Goal: Obtain resource: Obtain resource

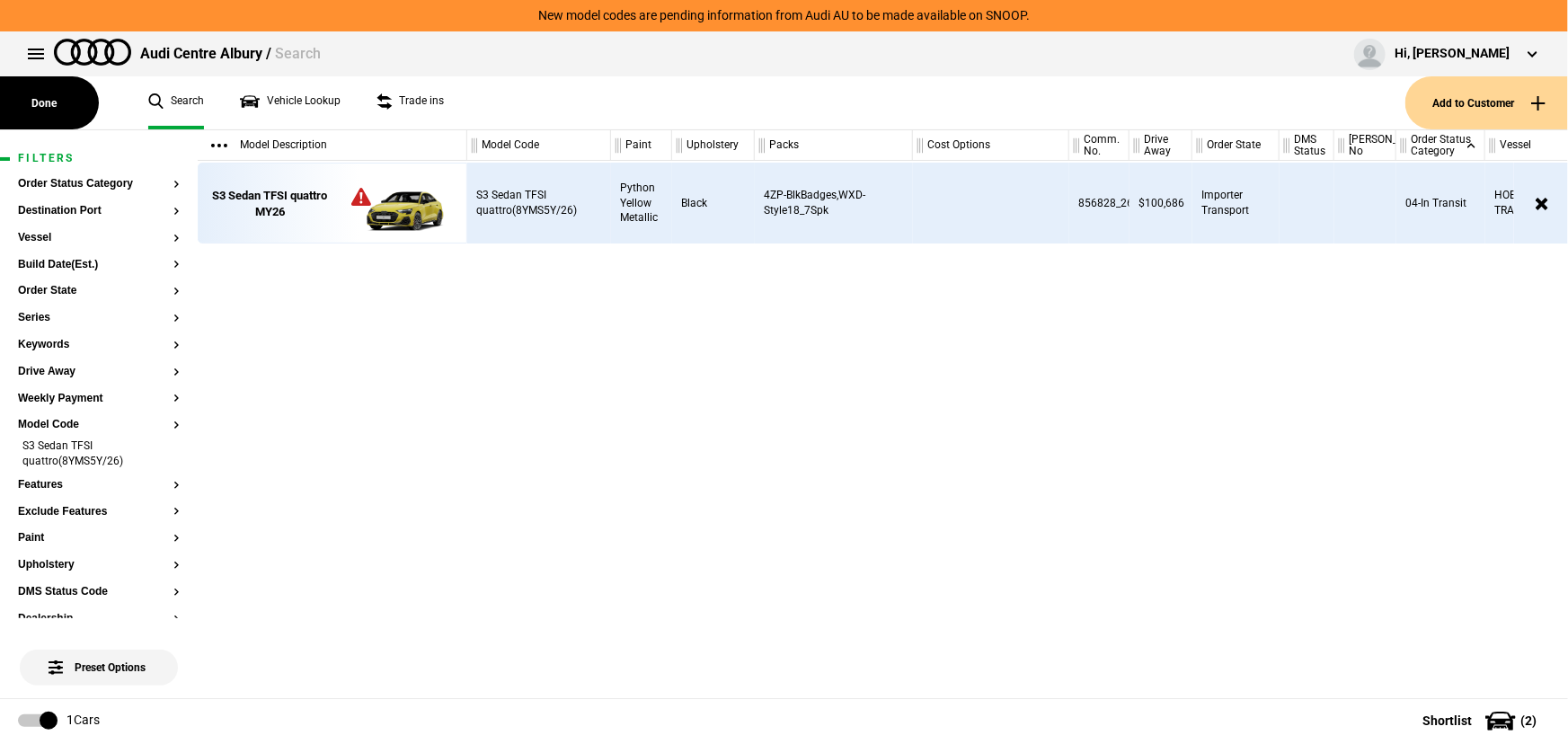
click at [168, 453] on article "Filters Order Status Category Destination Port Vessel Build Date(Est.) Order St…" at bounding box center [99, 689] width 198 height 1117
click at [162, 458] on li "S3 Sedan TFSI quattro(8YMS5Y/26)" at bounding box center [99, 455] width 162 height 33
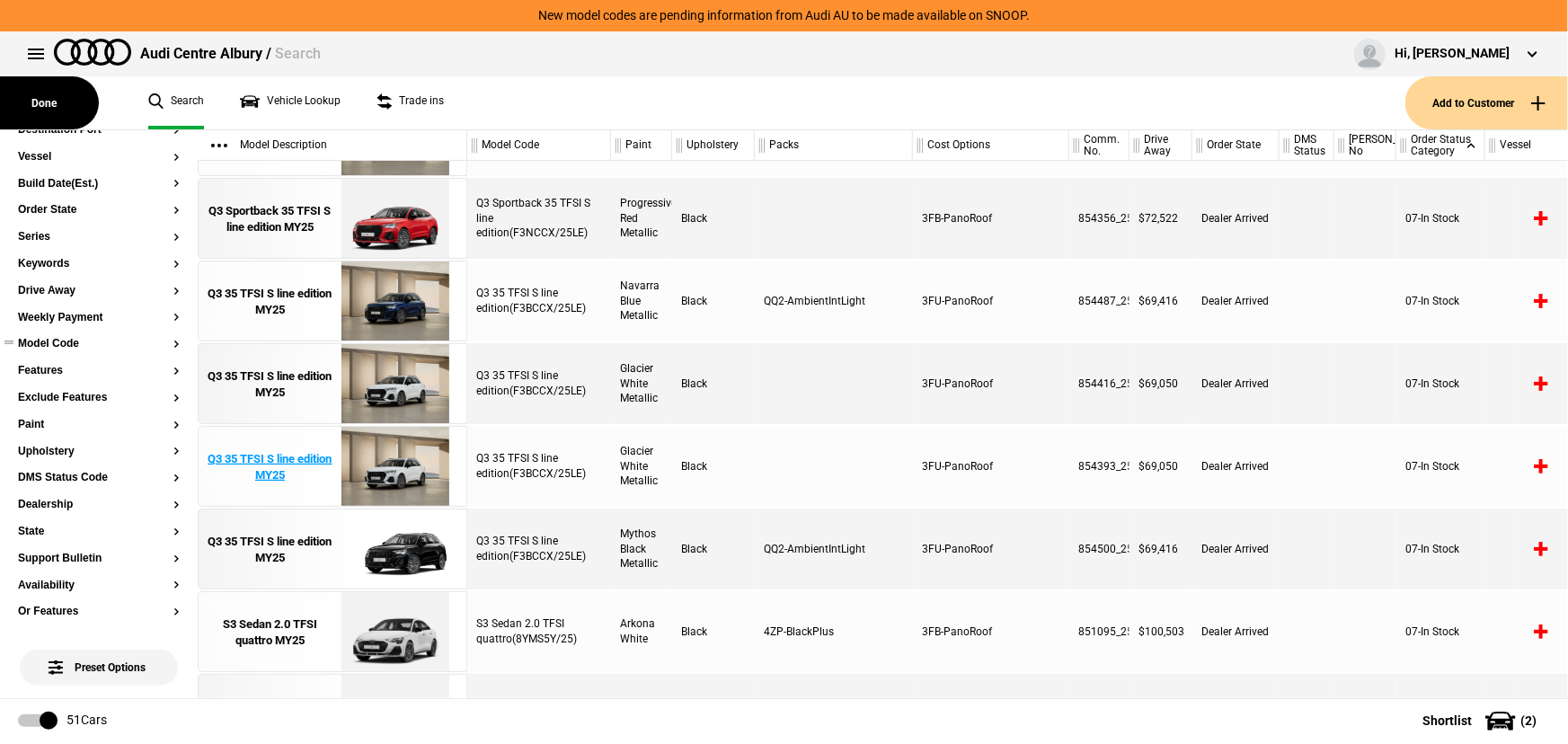
click at [250, 467] on div "Q3 35 TFSI S line edition MY25" at bounding box center [270, 468] width 125 height 33
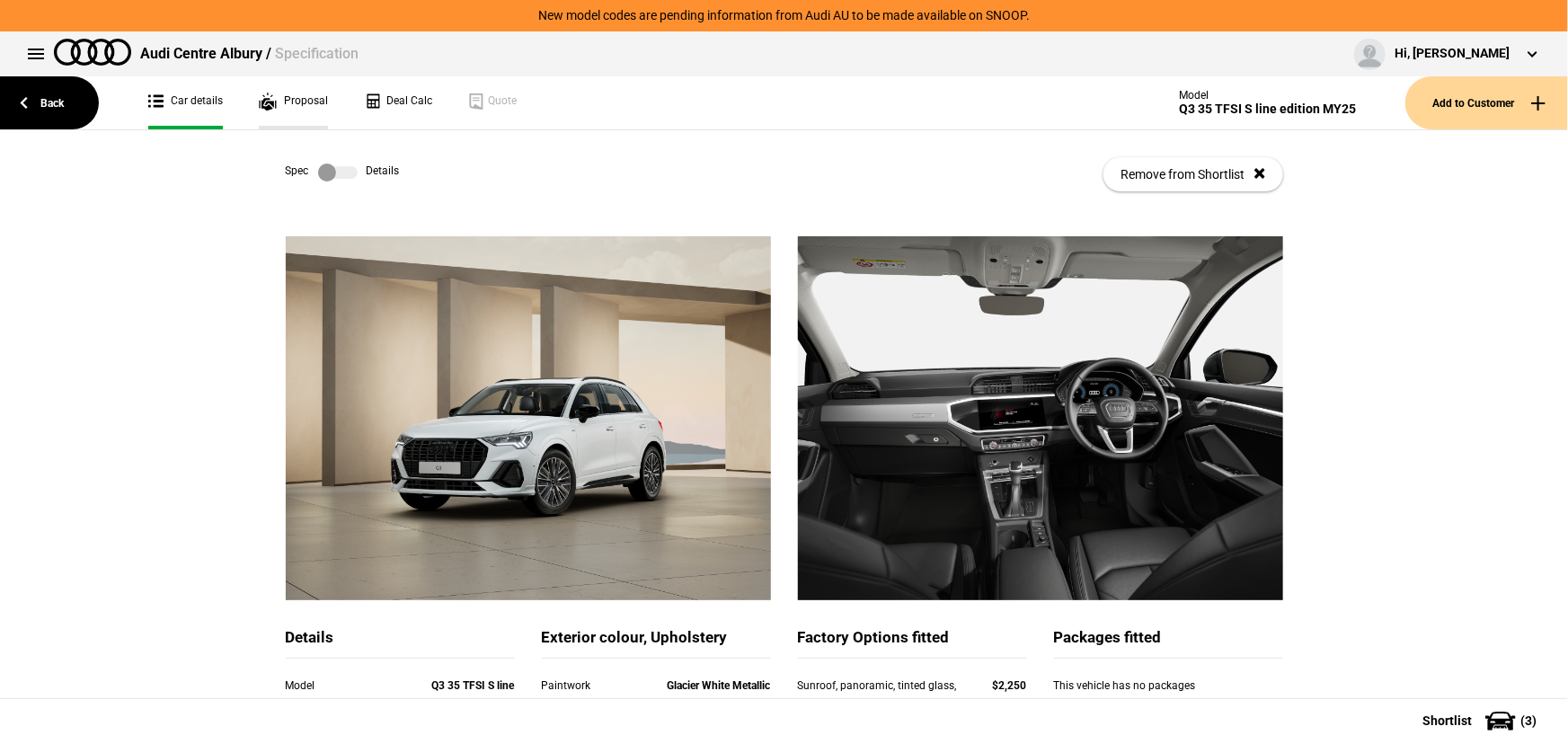
click at [324, 108] on link "Proposal" at bounding box center [293, 102] width 69 height 53
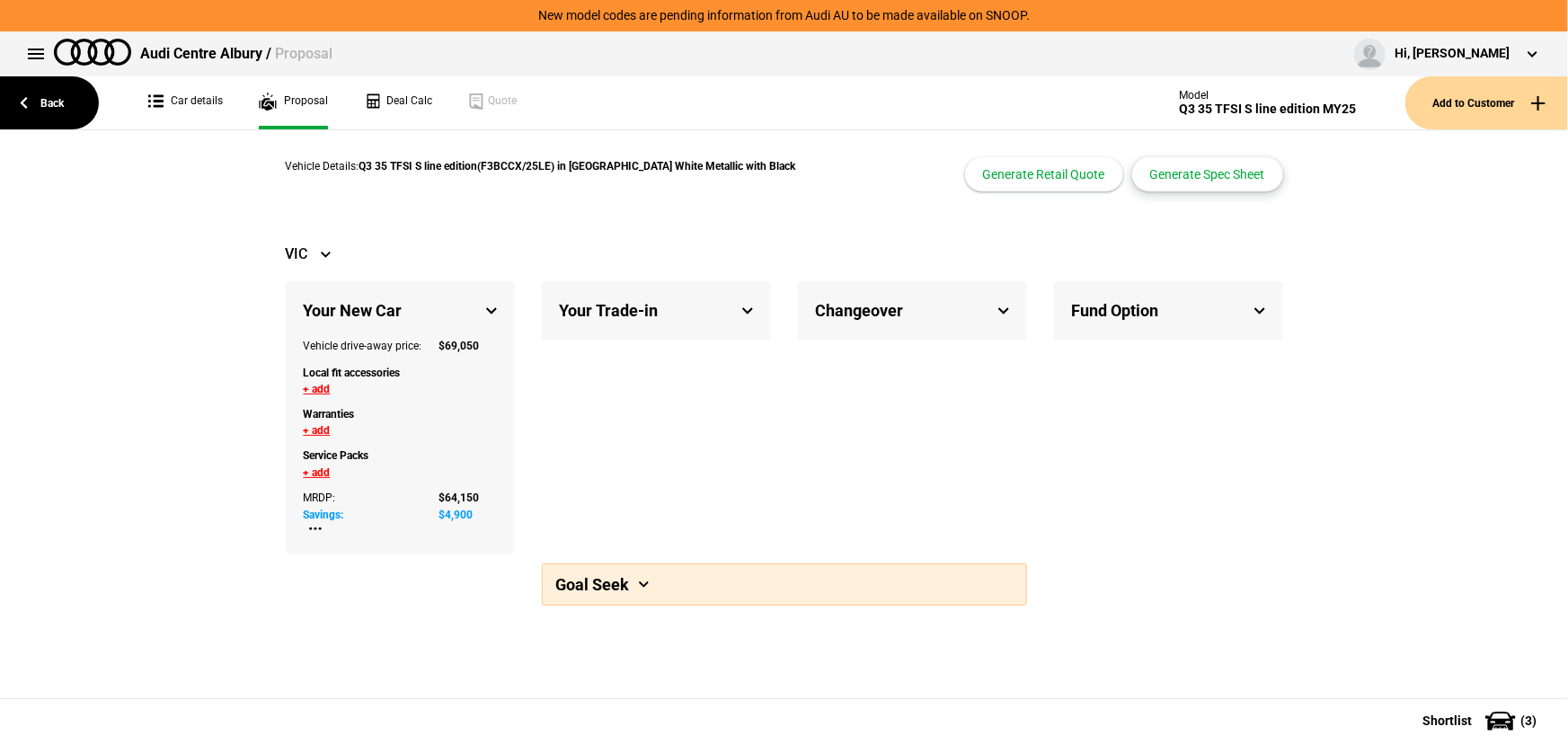
click at [1210, 180] on button "Generate Spec Sheet" at bounding box center [1207, 175] width 151 height 34
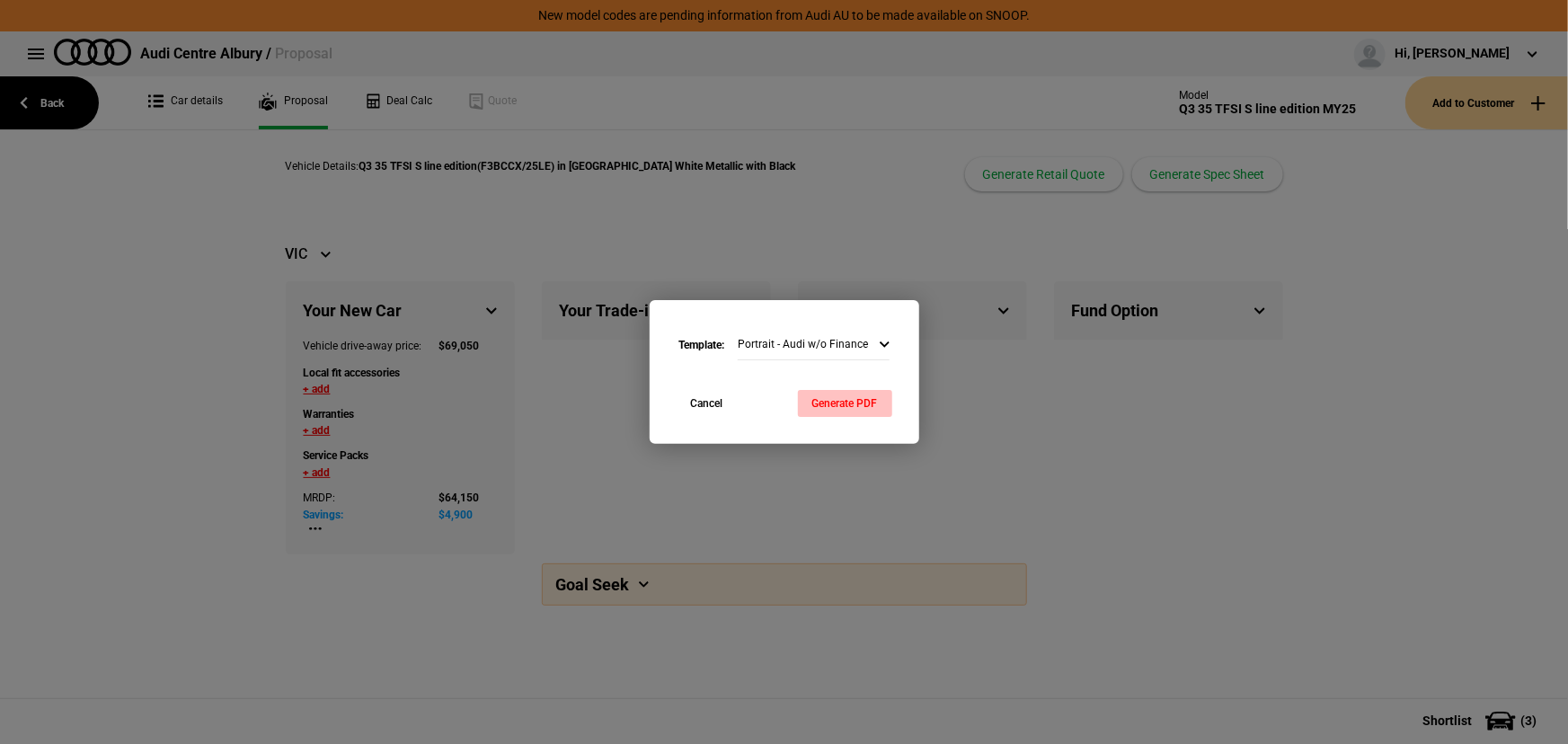
click at [854, 402] on button "Generate PDF" at bounding box center [845, 404] width 94 height 27
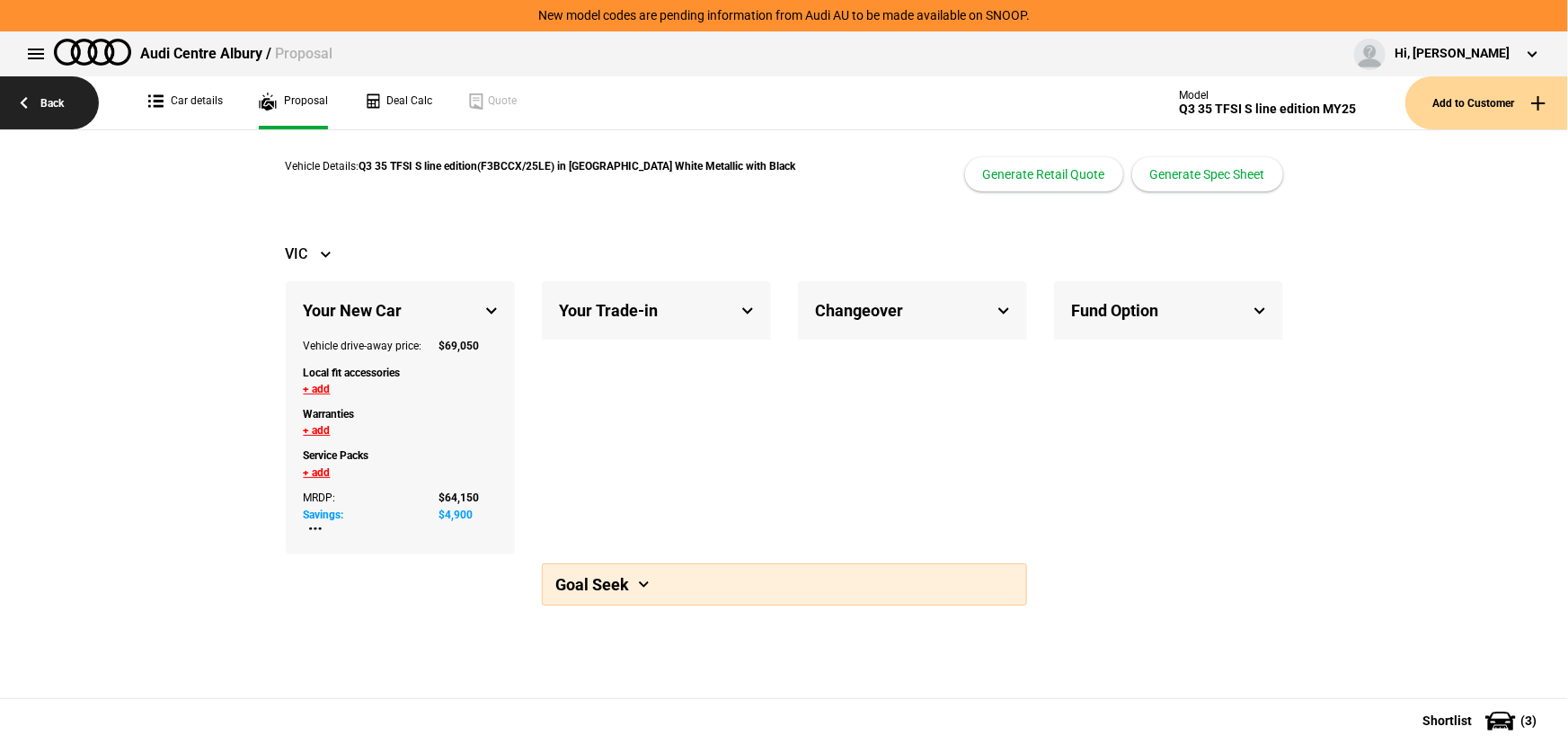
click at [53, 107] on link "Back" at bounding box center [49, 102] width 99 height 53
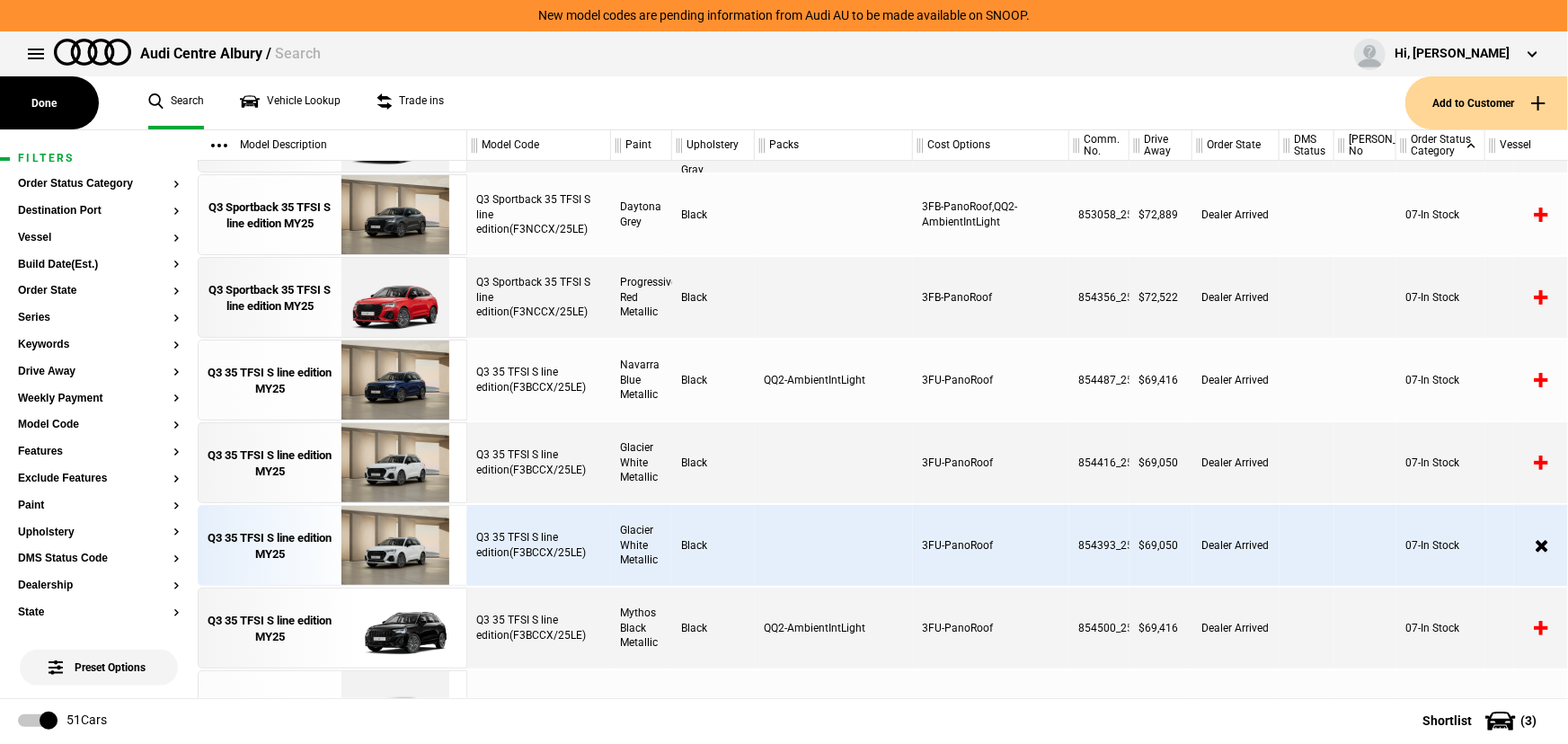
scroll to position [1143, 0]
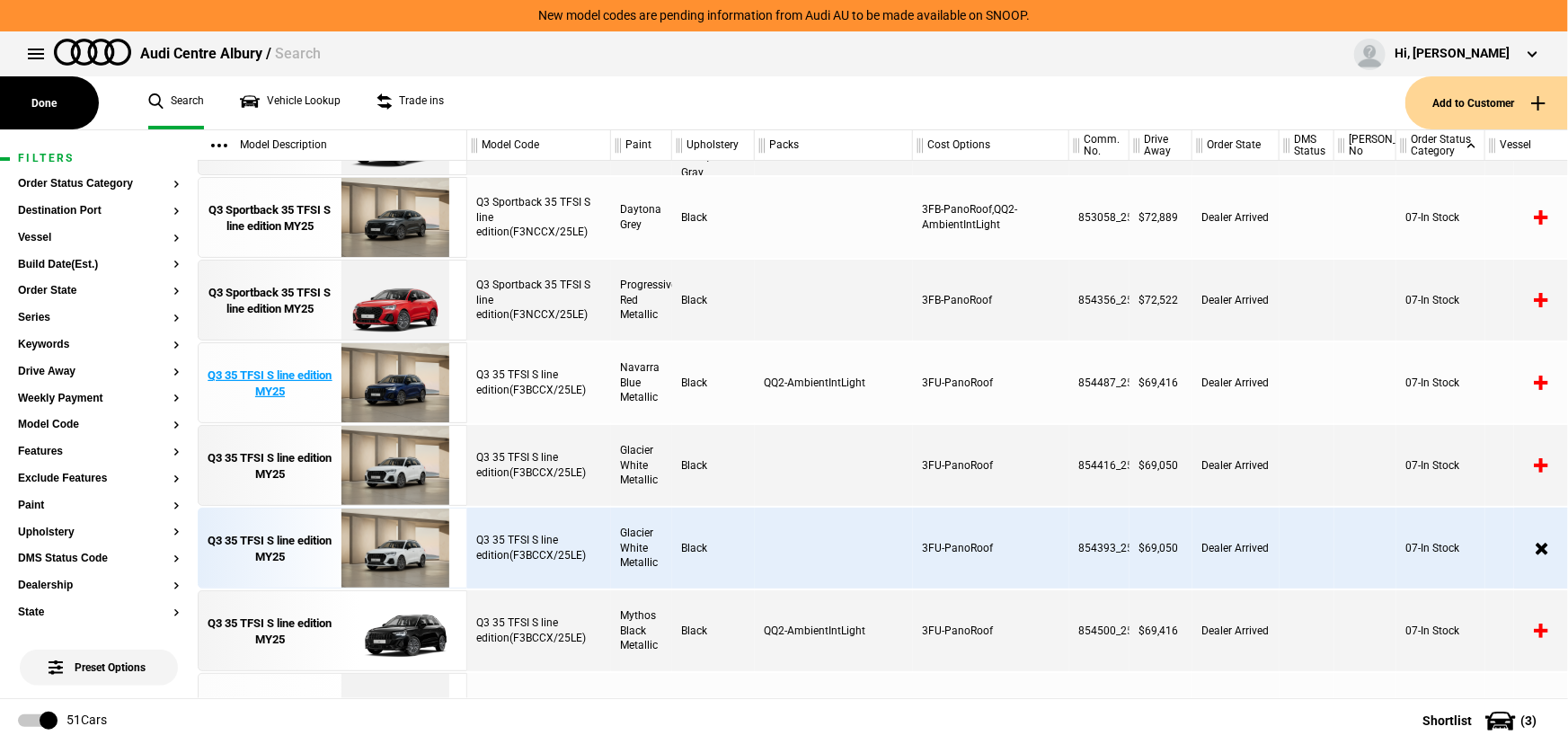
click at [304, 382] on div "Q3 35 TFSI S line edition MY25" at bounding box center [270, 384] width 125 height 33
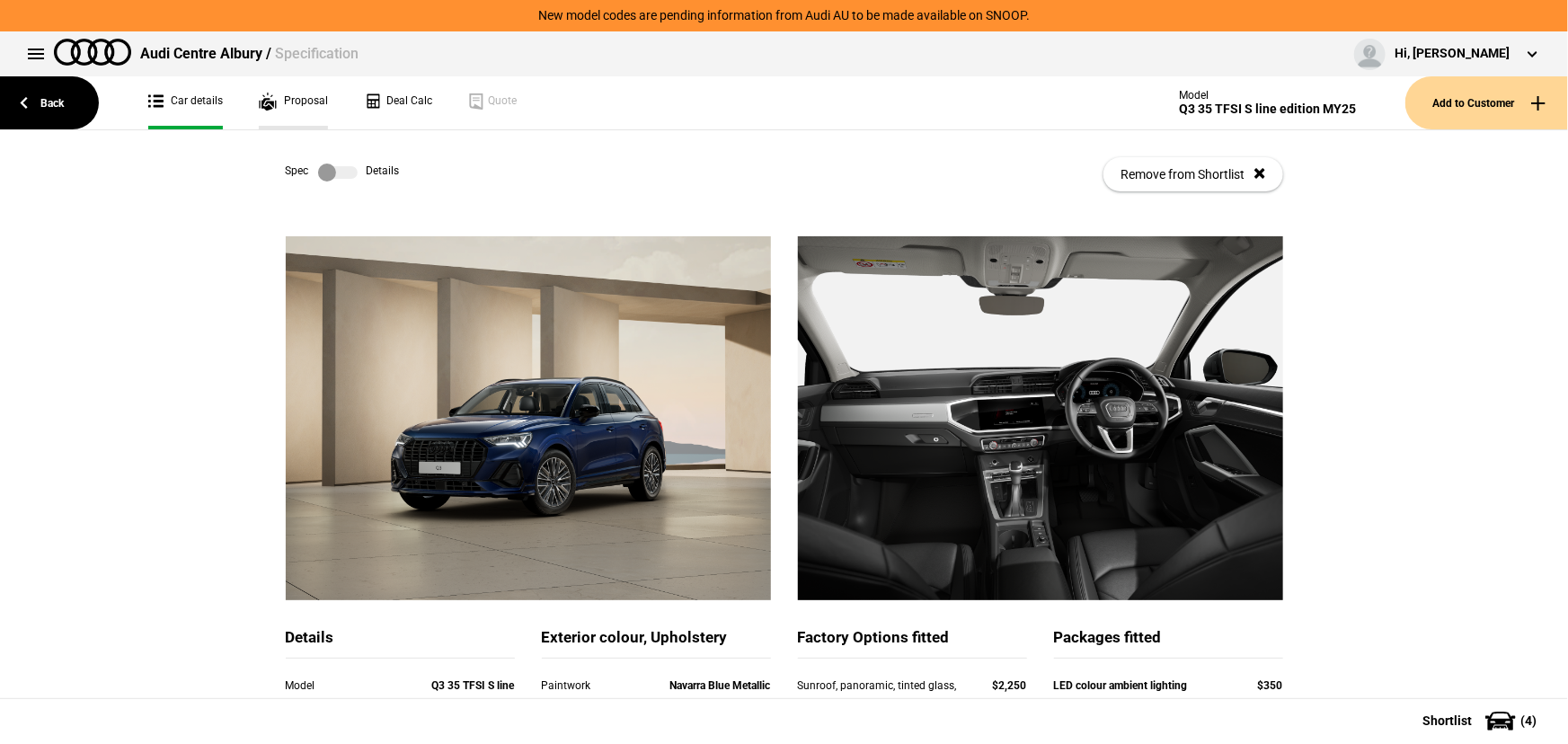
click at [290, 95] on link "Proposal" at bounding box center [293, 102] width 69 height 53
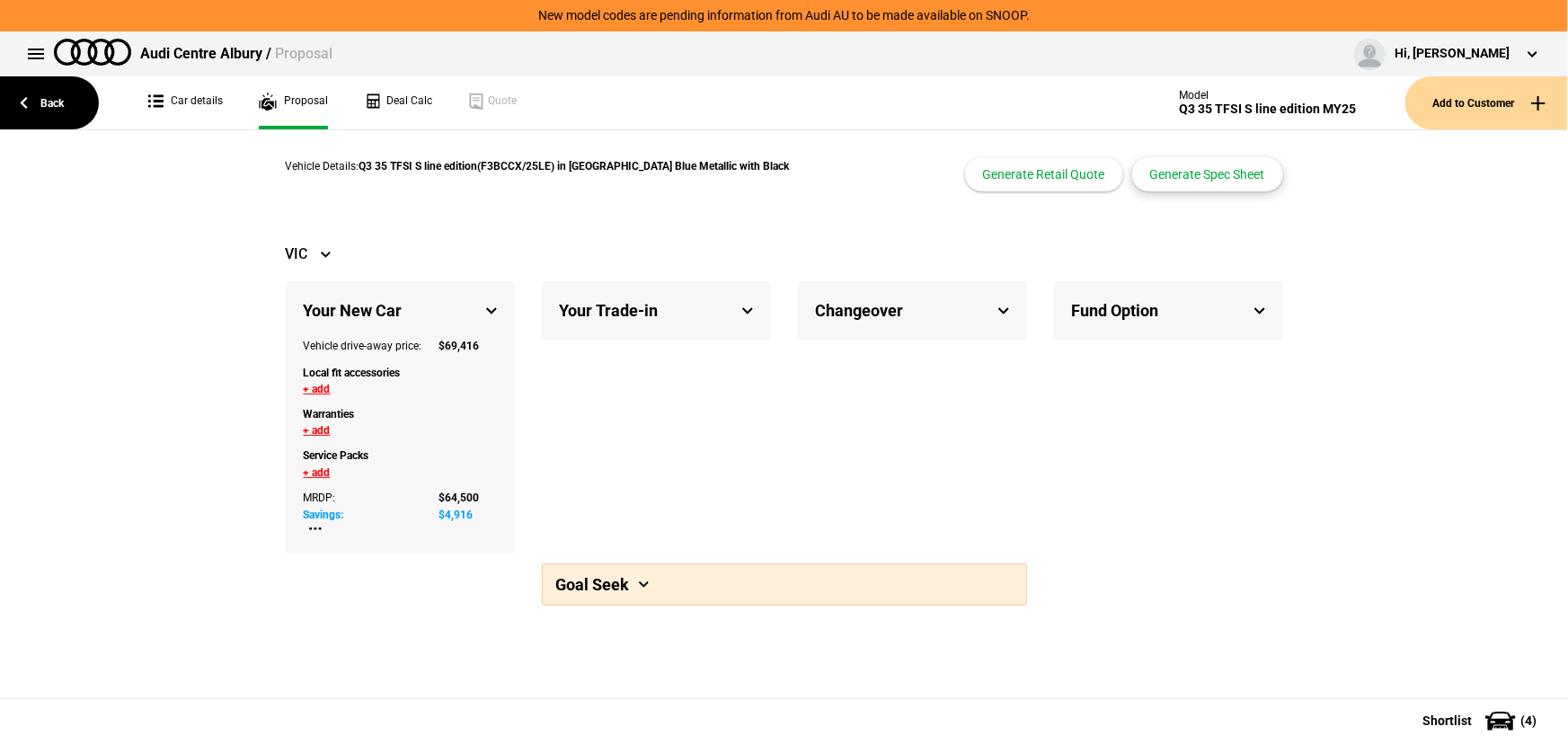
click at [1213, 180] on button "Generate Spec Sheet" at bounding box center [1207, 175] width 151 height 34
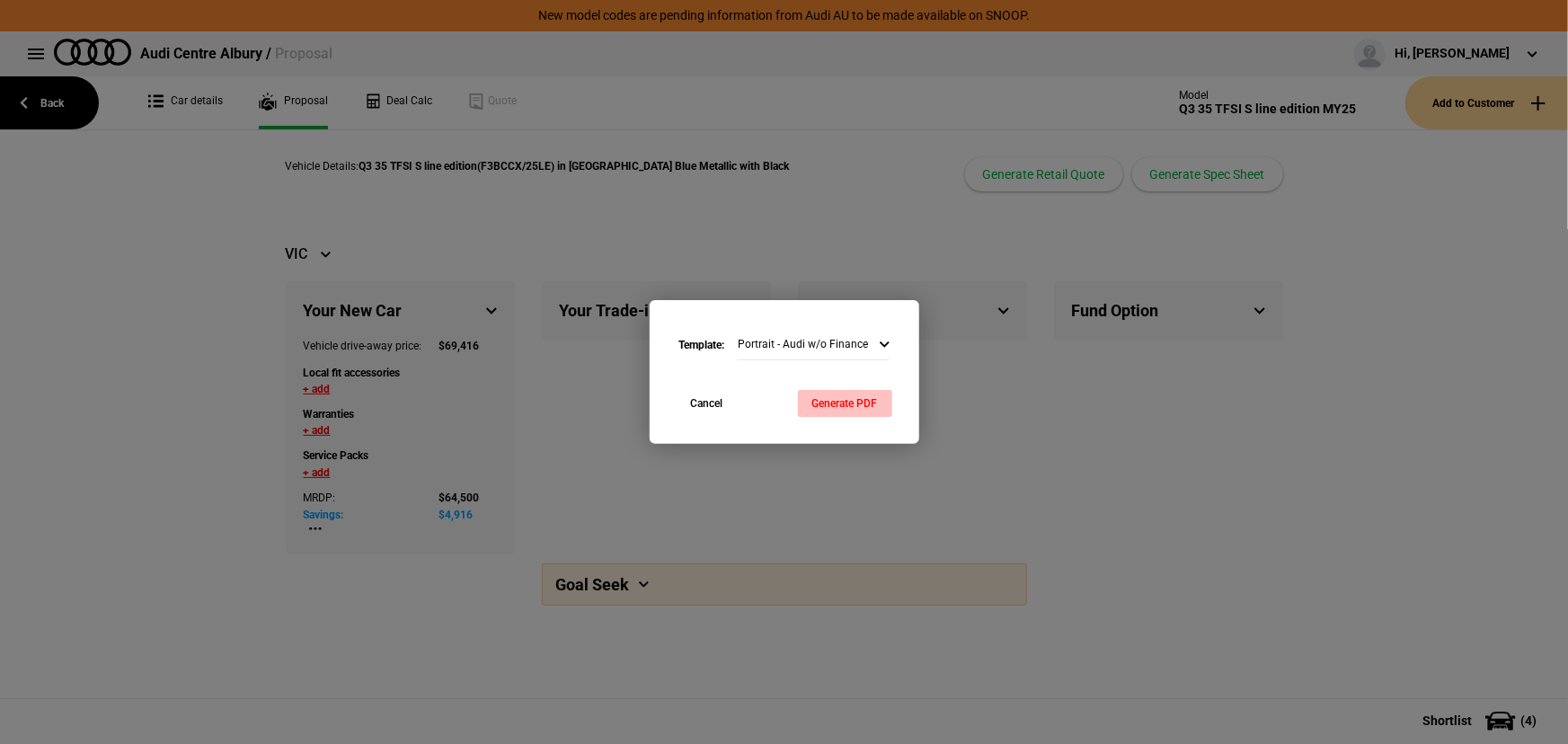
click at [849, 404] on button "Generate PDF" at bounding box center [845, 404] width 94 height 27
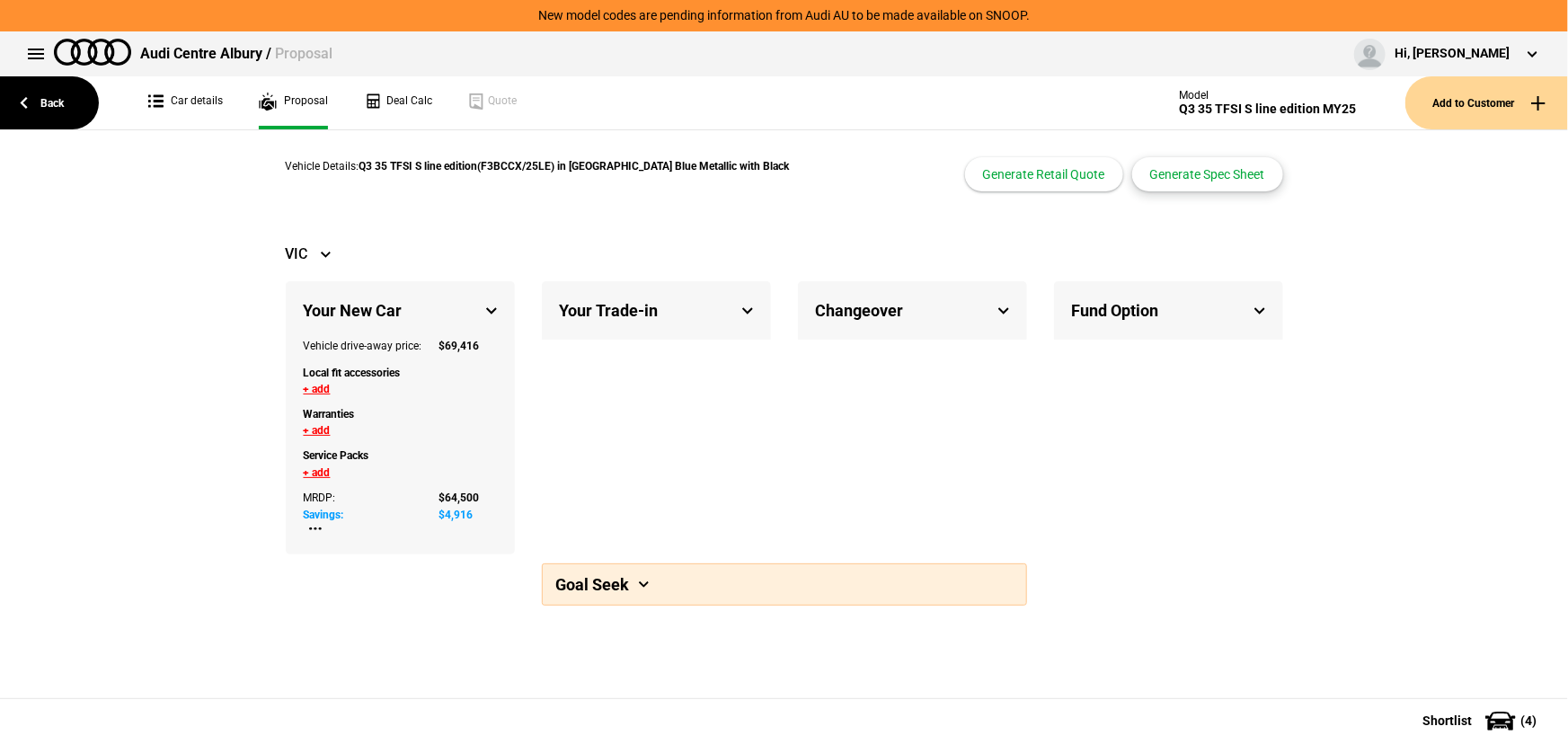
click at [1177, 171] on button "Generate Spec Sheet" at bounding box center [1207, 175] width 151 height 34
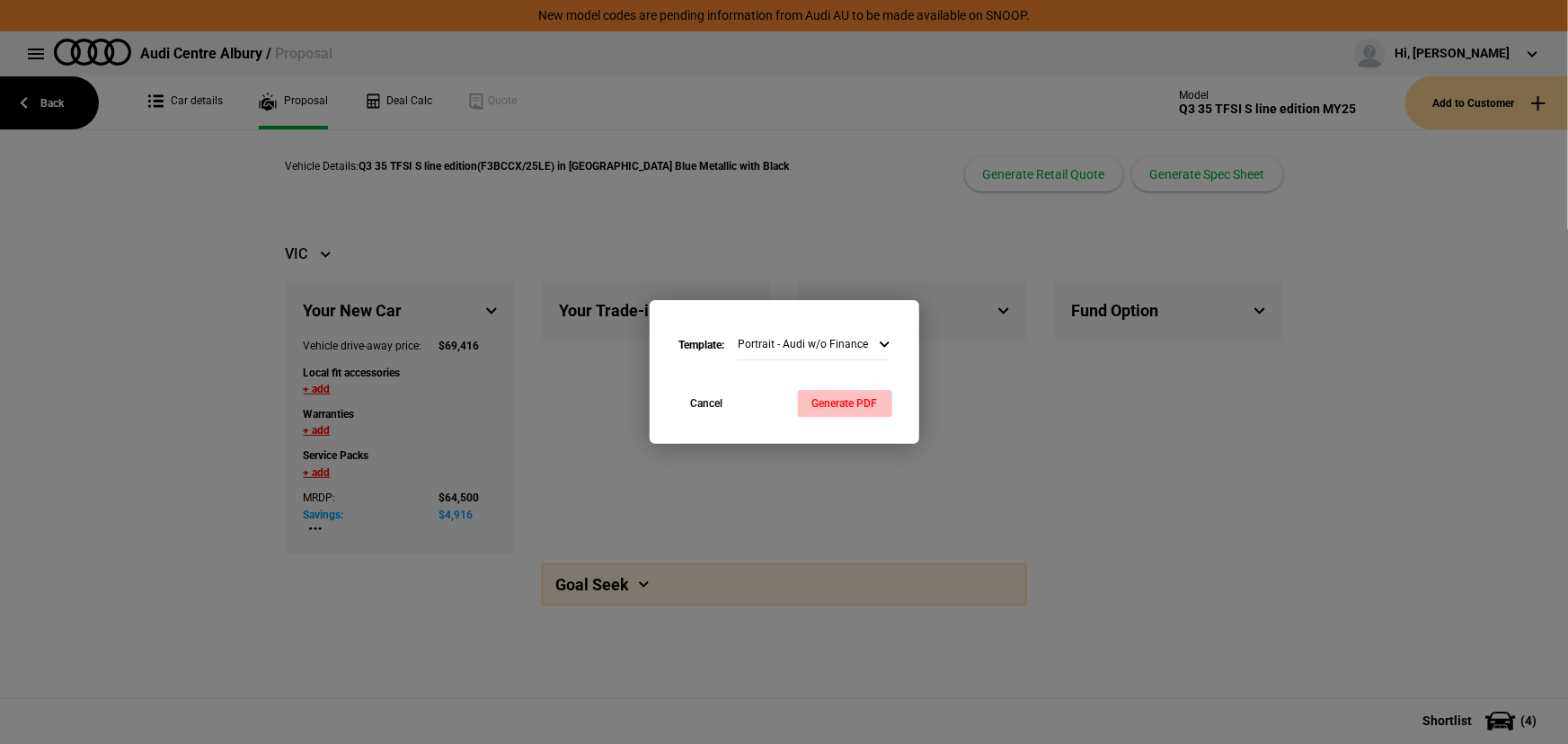
click at [843, 413] on button "Generate PDF" at bounding box center [845, 404] width 94 height 27
